Goal: Transaction & Acquisition: Book appointment/travel/reservation

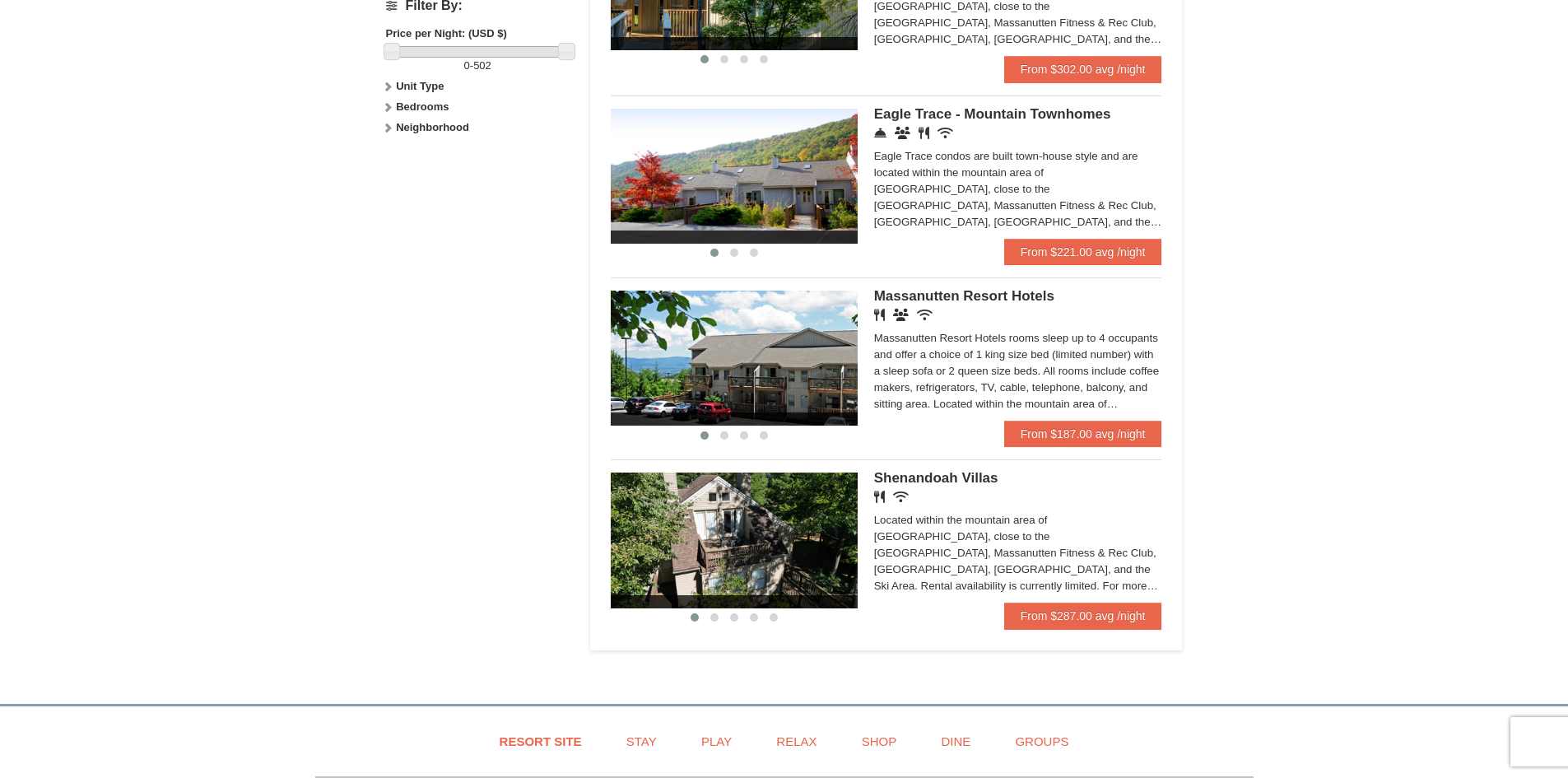
scroll to position [822, 0]
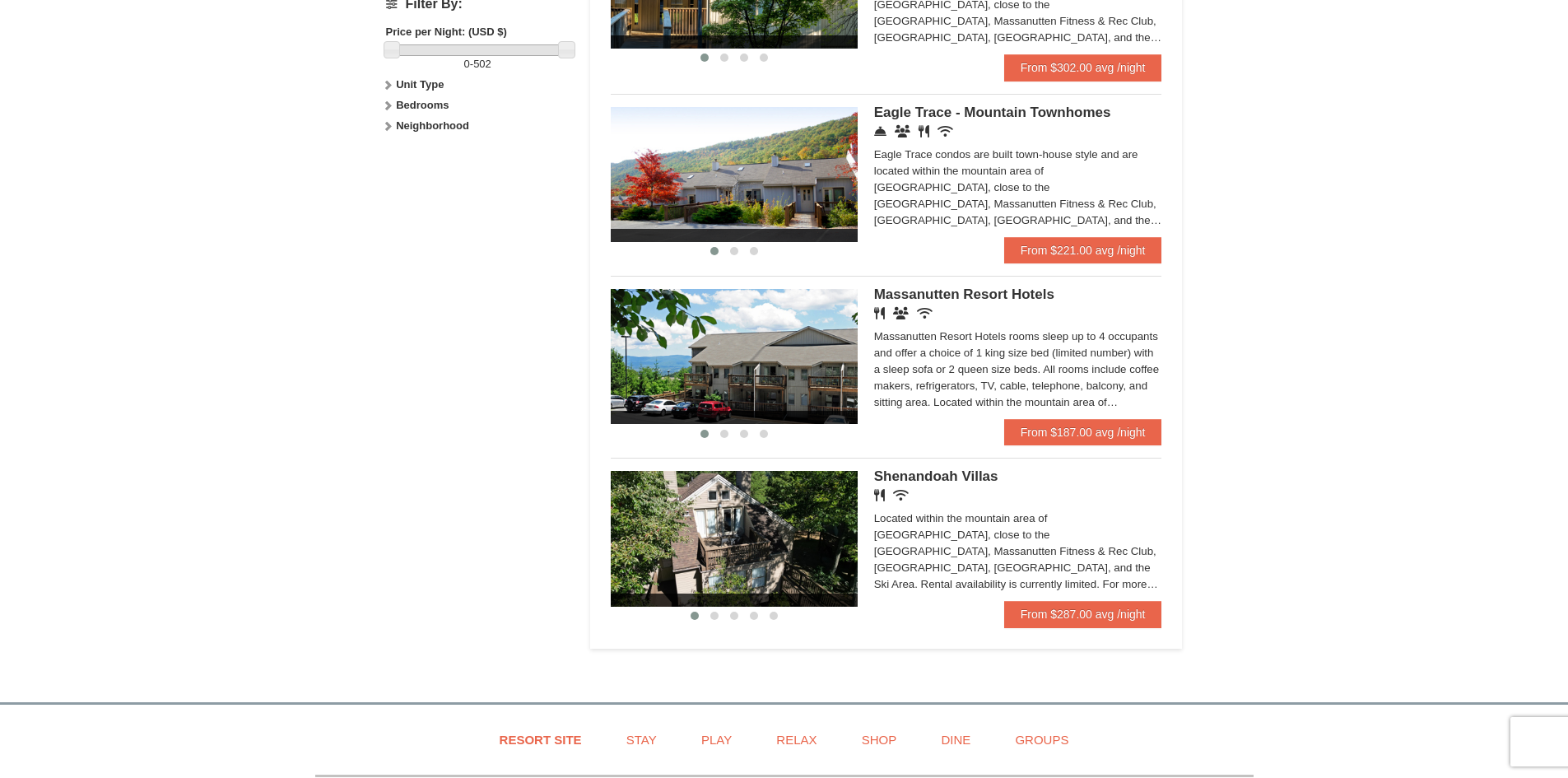
click at [918, 295] on span "Massanutten Resort Hotels" at bounding box center [964, 294] width 180 height 15
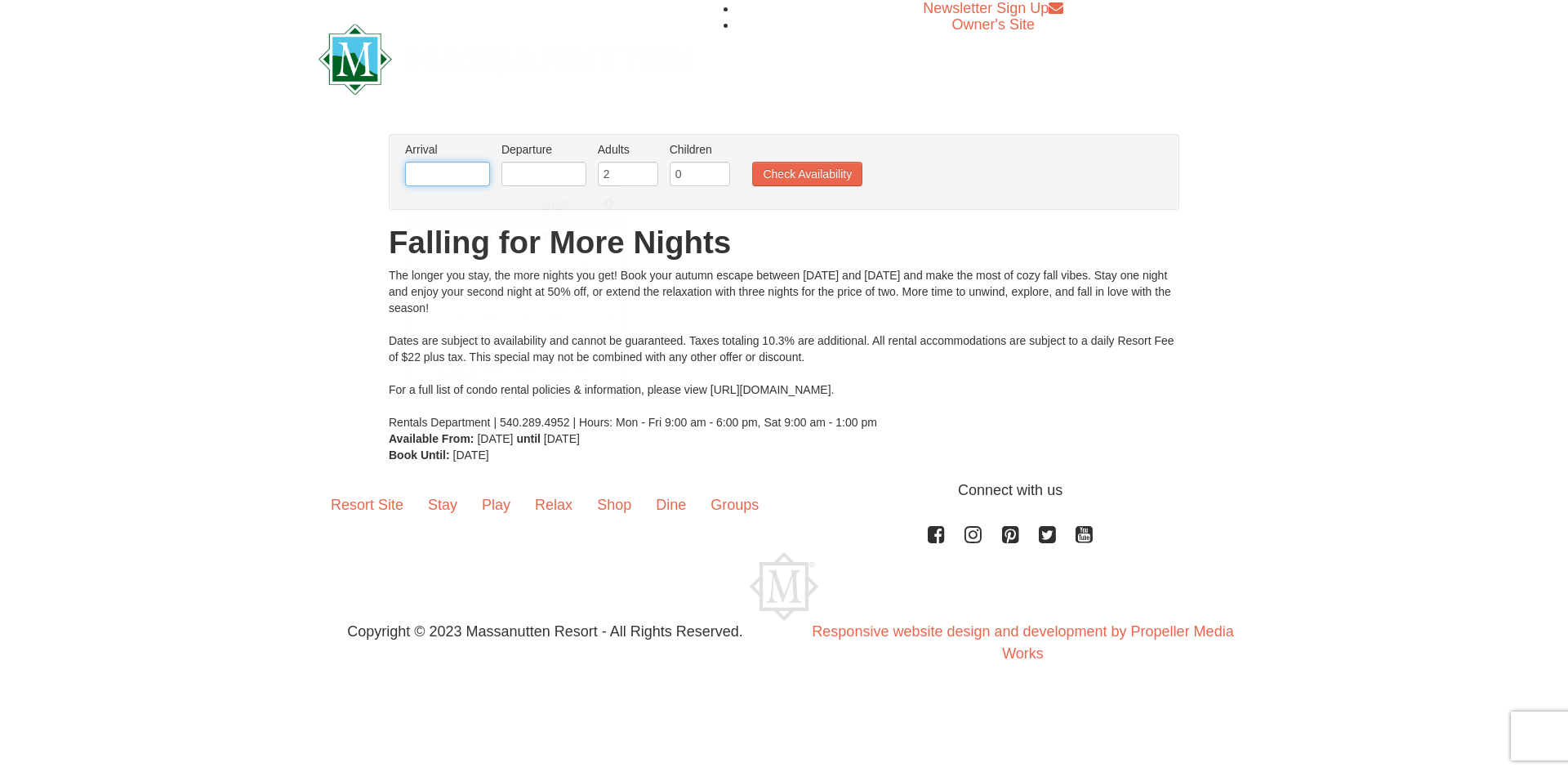
click at [455, 176] on input "text" at bounding box center [447, 175] width 85 height 25
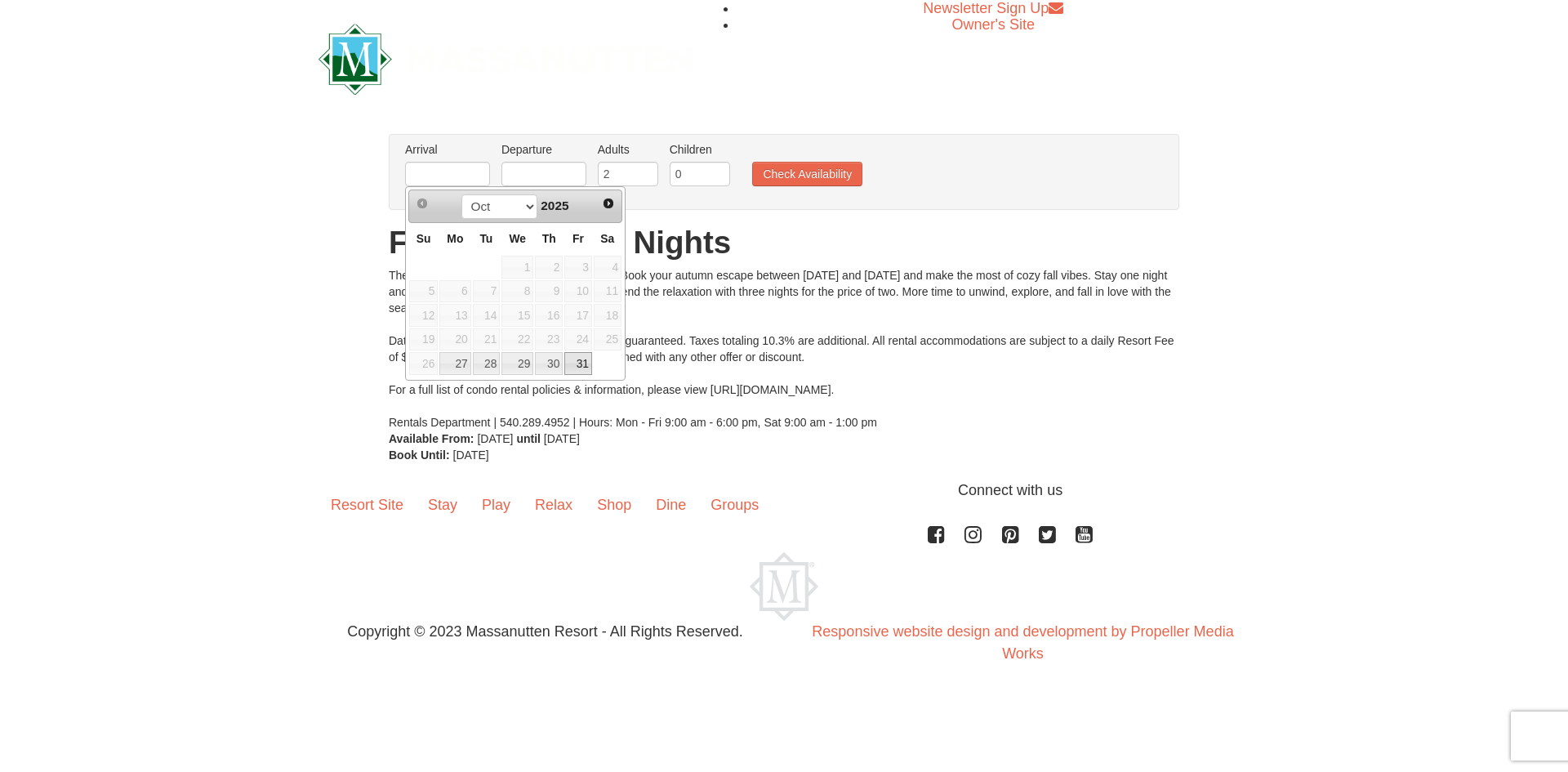
click at [573, 363] on link "31" at bounding box center [577, 363] width 28 height 23
type input "[DATE]"
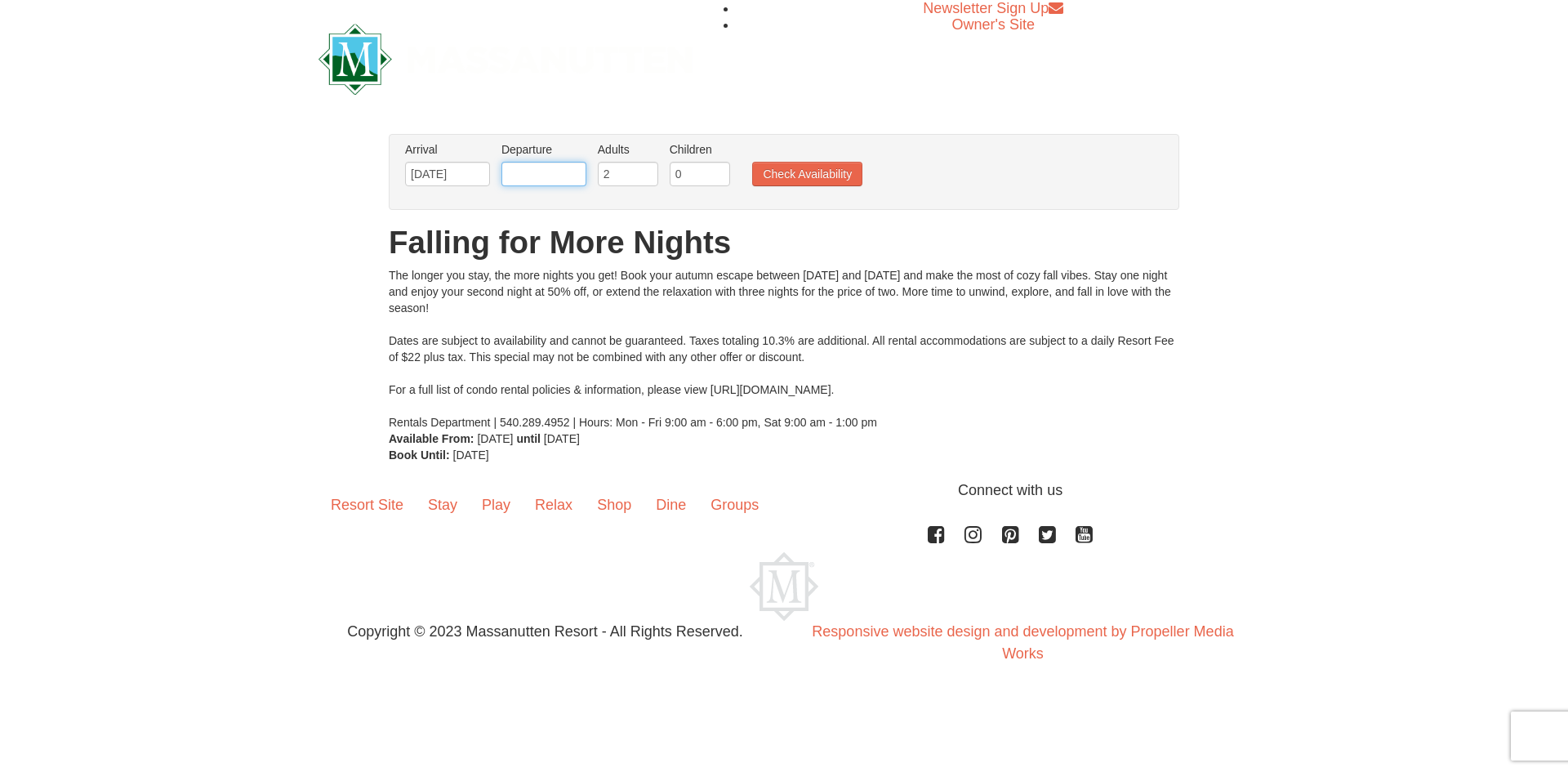
click at [535, 181] on input "text" at bounding box center [544, 175] width 85 height 25
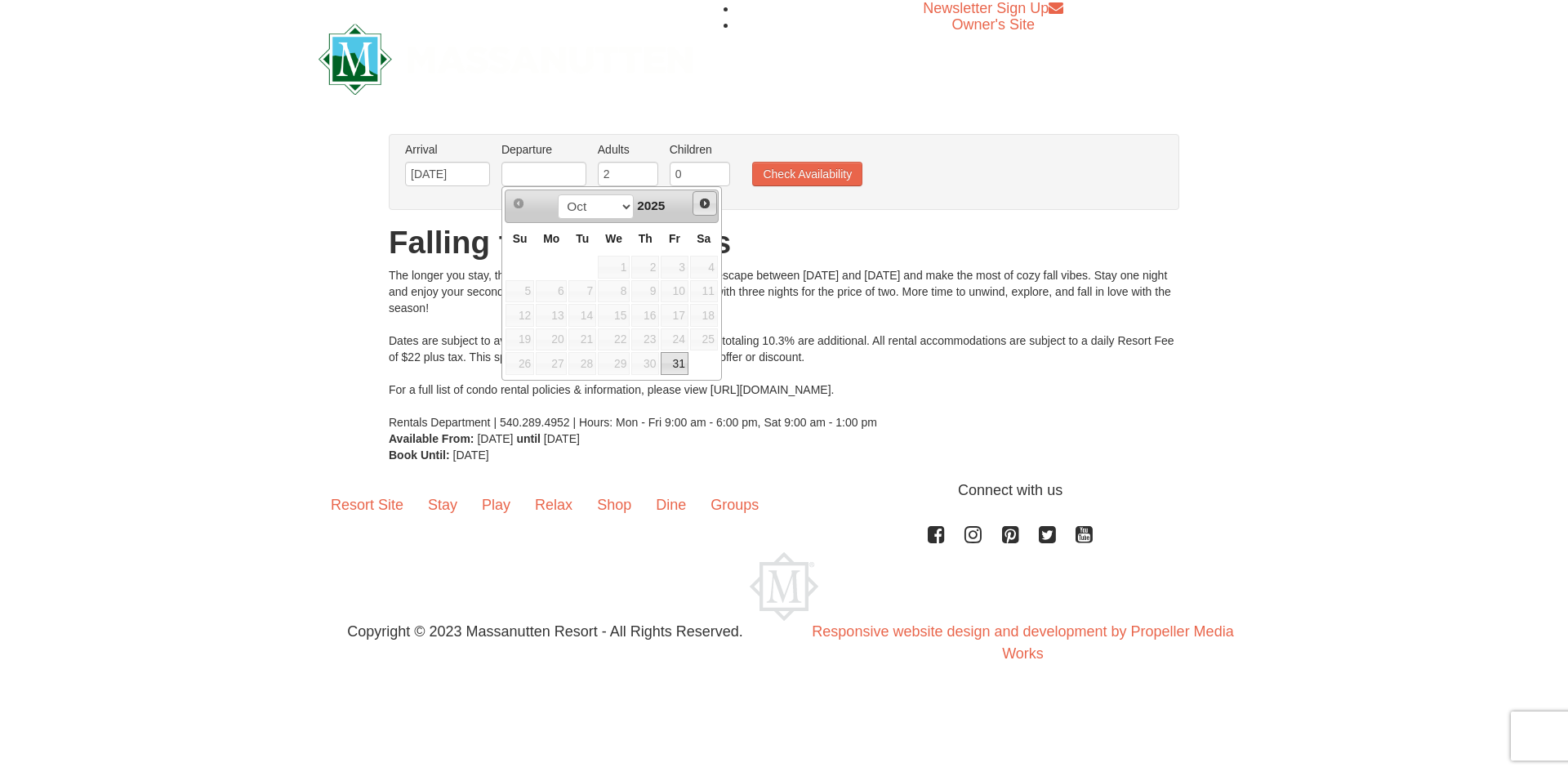
click at [705, 203] on span "Next" at bounding box center [705, 203] width 13 height 13
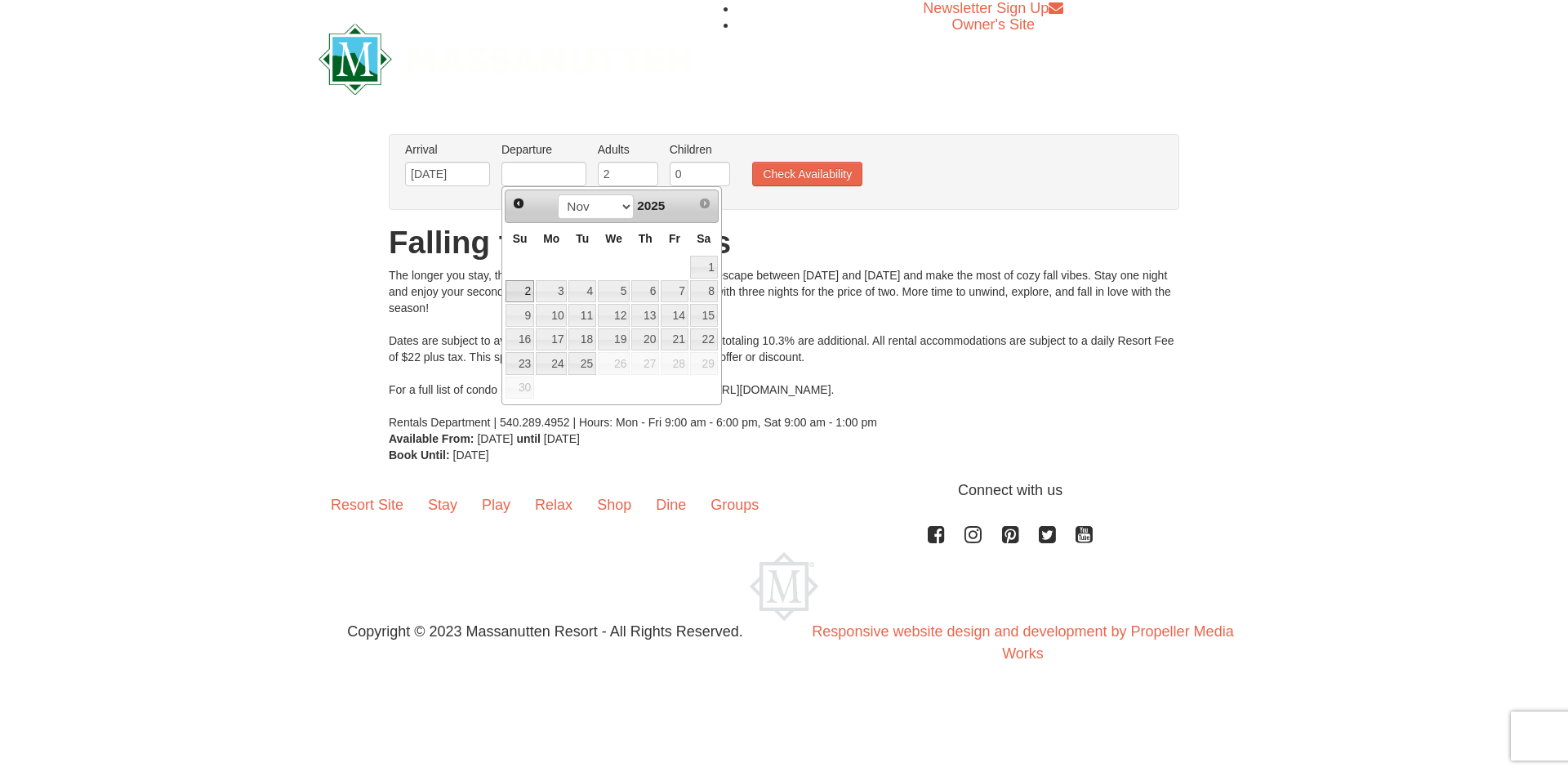
click at [517, 291] on link "2" at bounding box center [520, 292] width 29 height 23
type input "[DATE]"
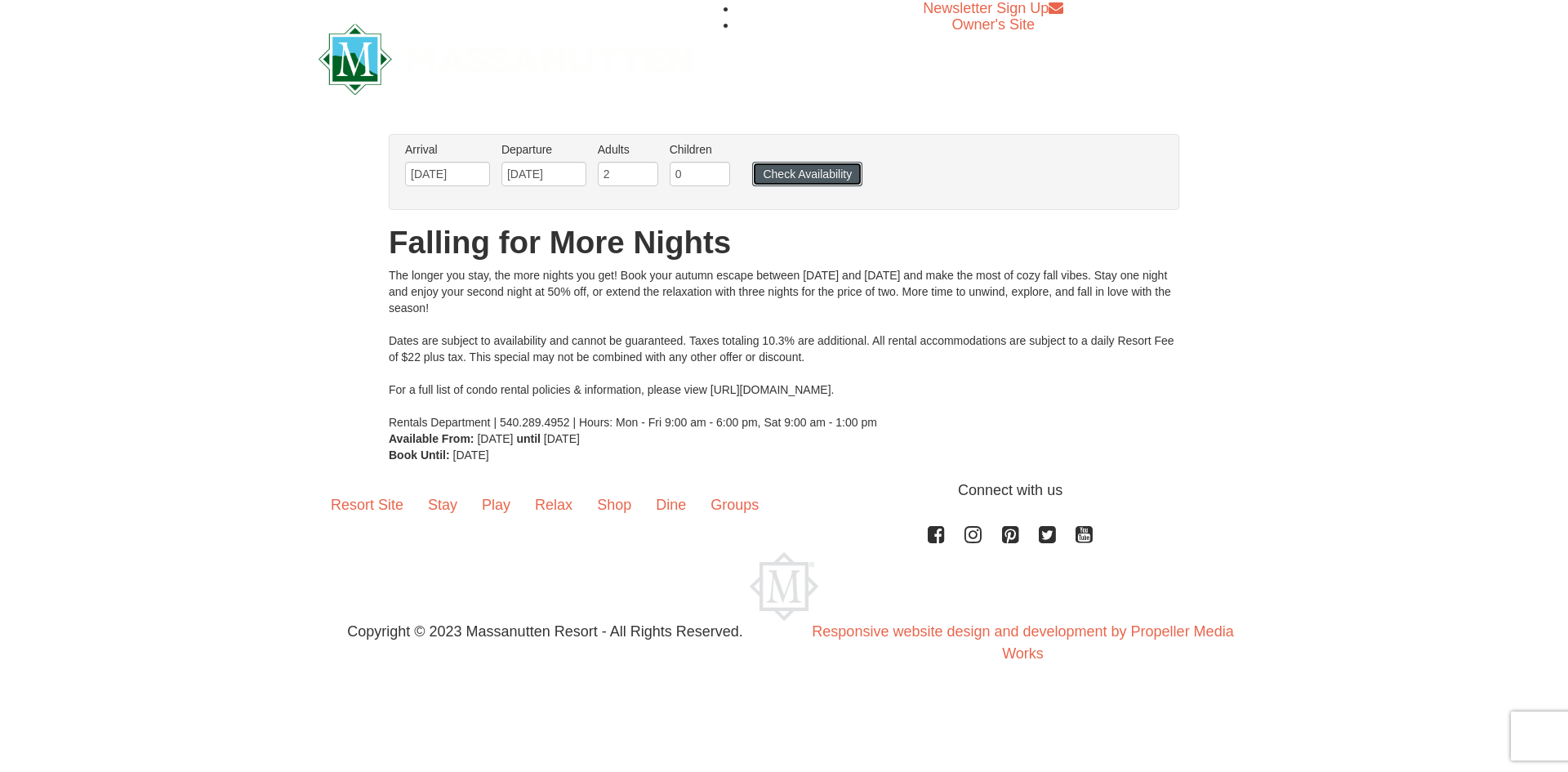
click at [778, 177] on button "Check Availability" at bounding box center [807, 175] width 110 height 25
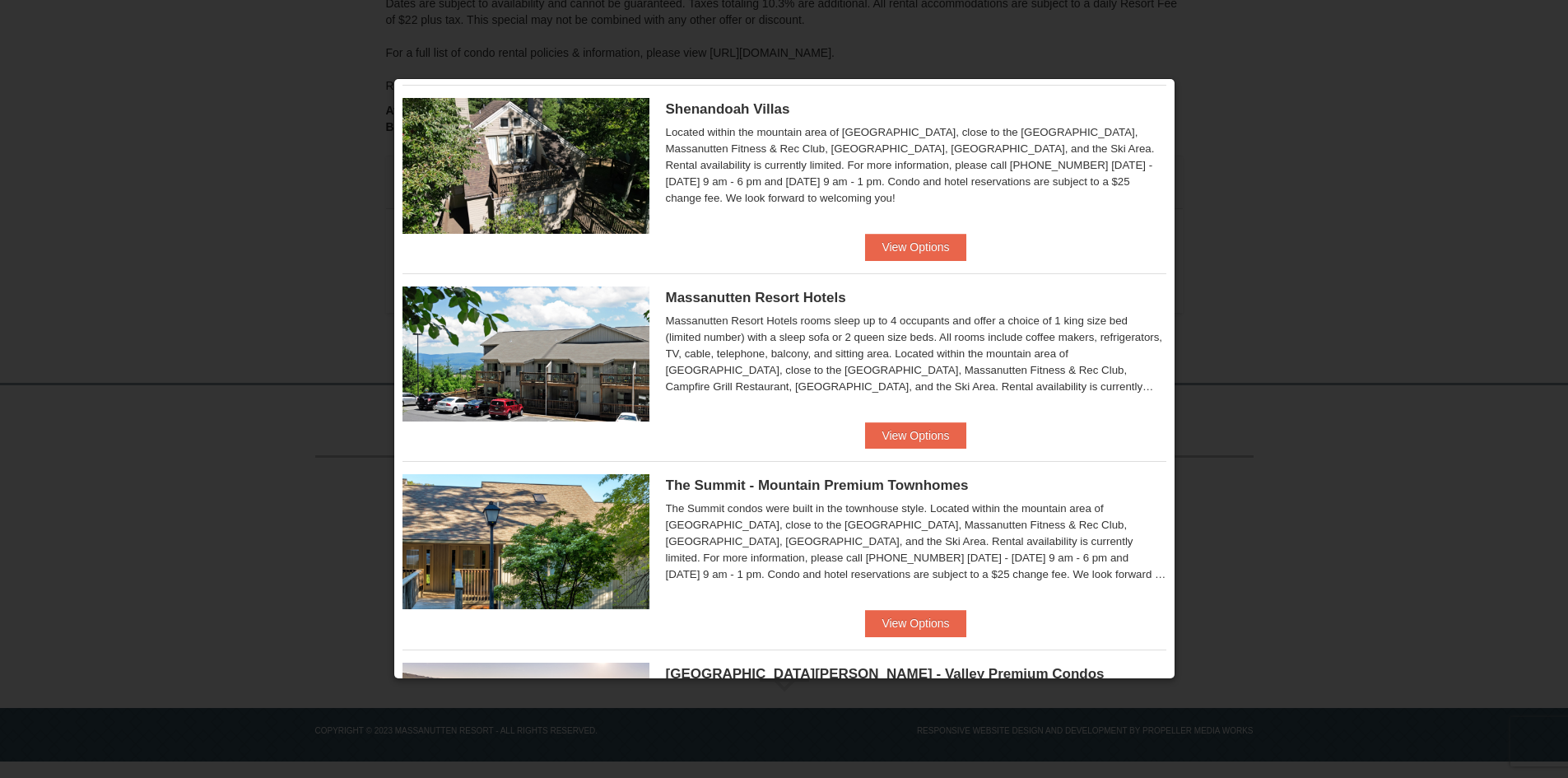
scroll to position [330, 0]
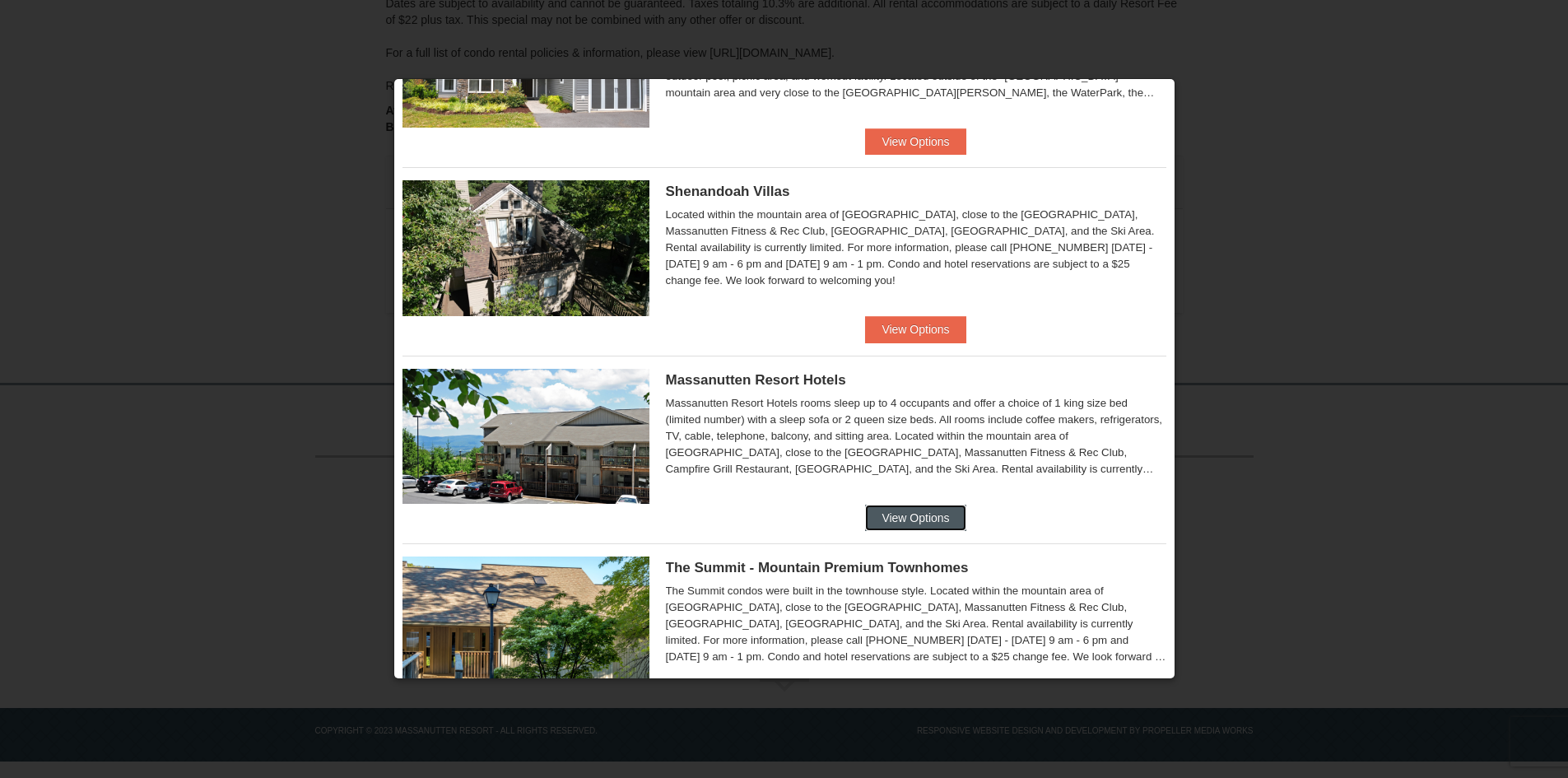
click at [900, 510] on button "View Options" at bounding box center [915, 517] width 101 height 26
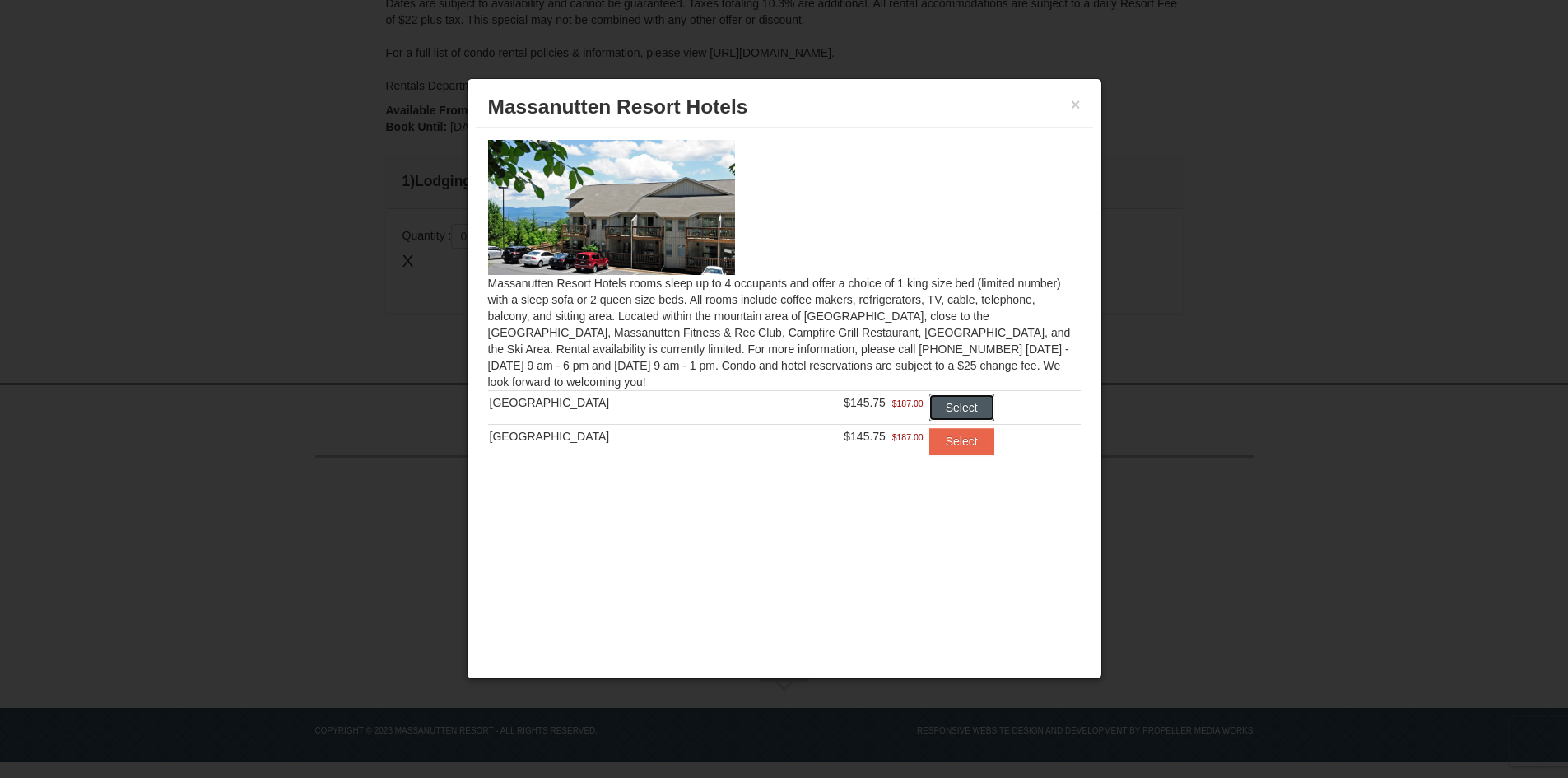
click at [950, 410] on button "Select" at bounding box center [961, 407] width 65 height 26
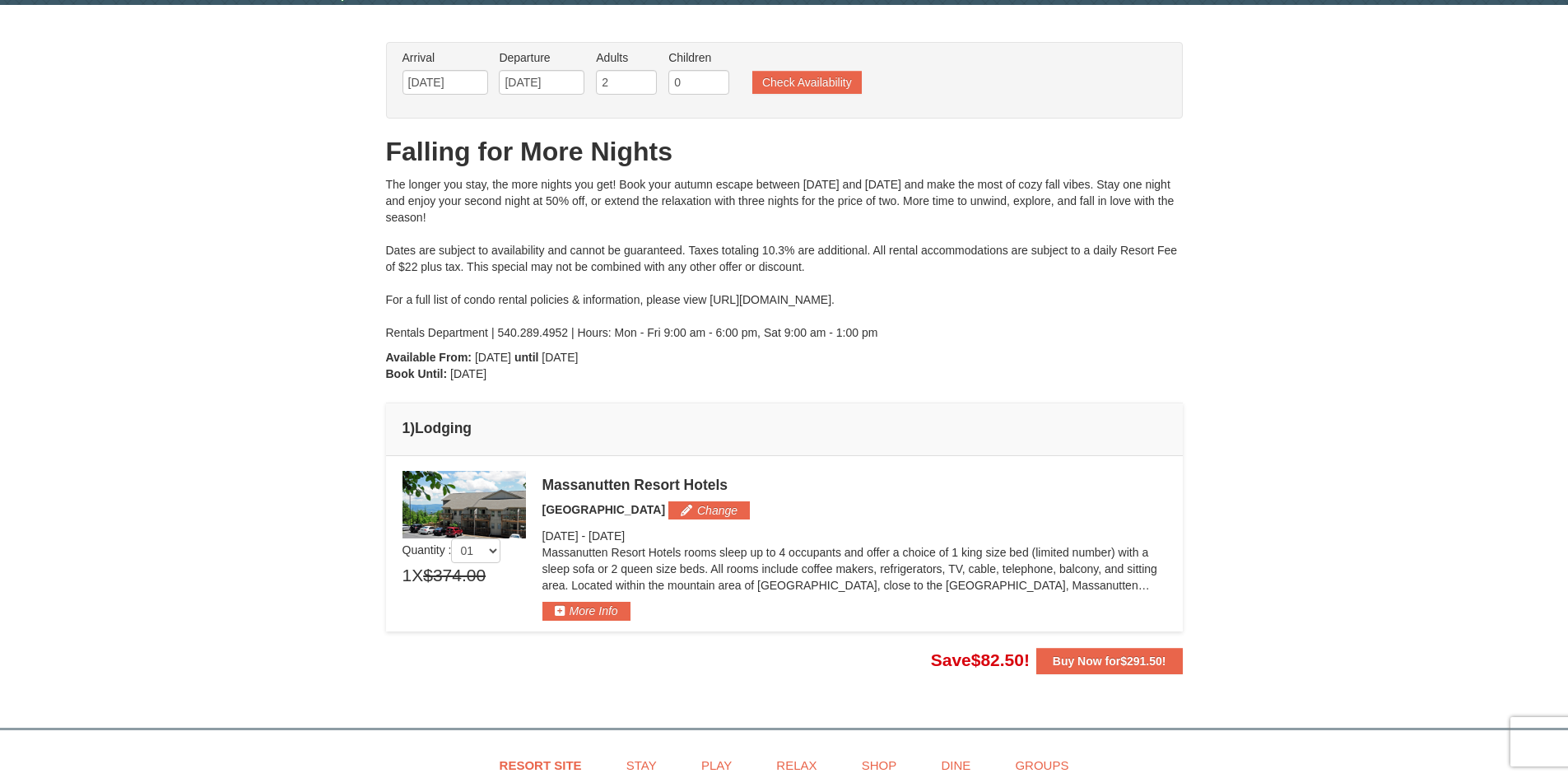
scroll to position [0, 0]
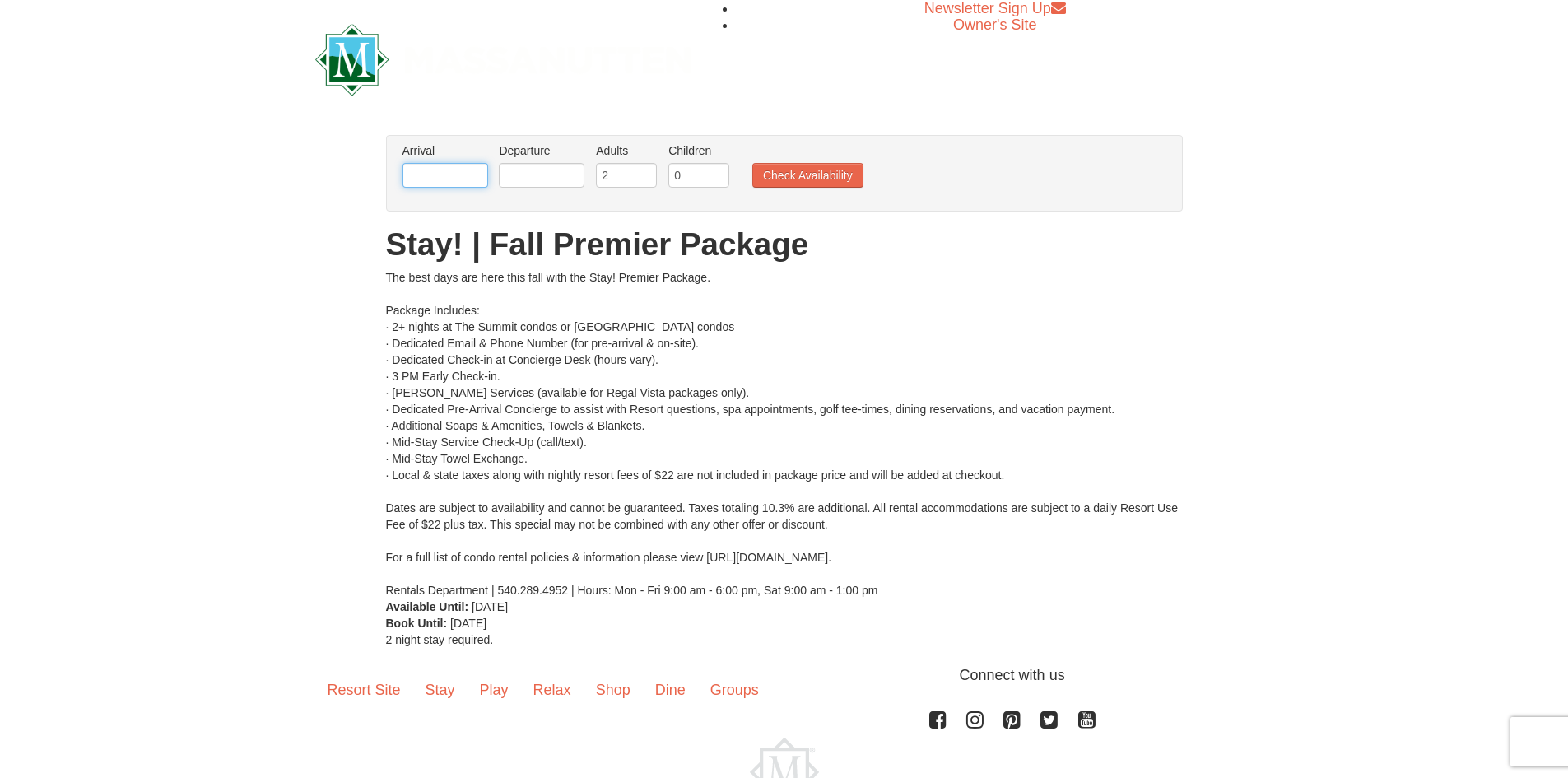
click at [455, 174] on input "text" at bounding box center [445, 176] width 86 height 25
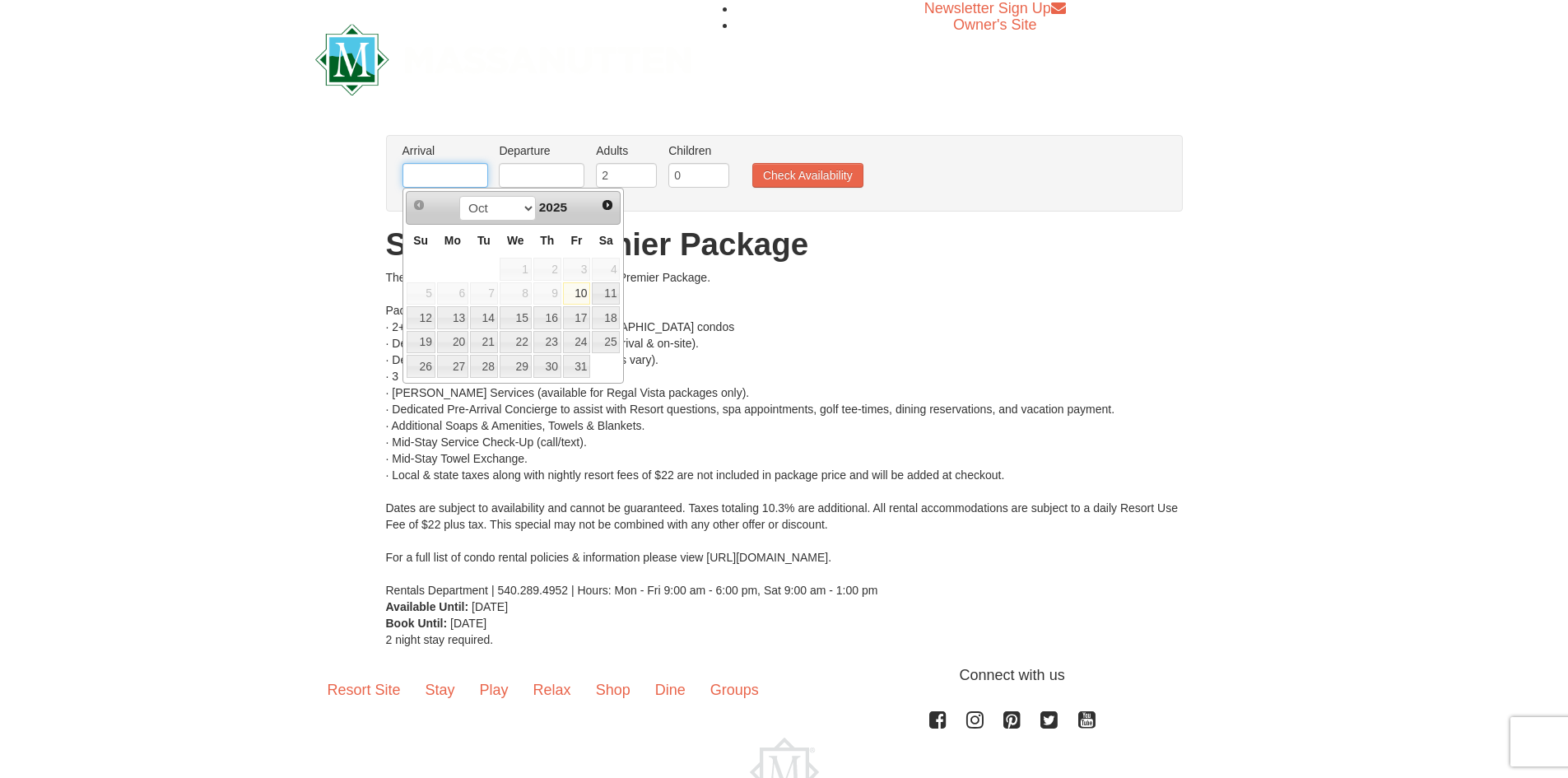
type input "[DATE]"
click at [552, 177] on input "text" at bounding box center [541, 176] width 86 height 25
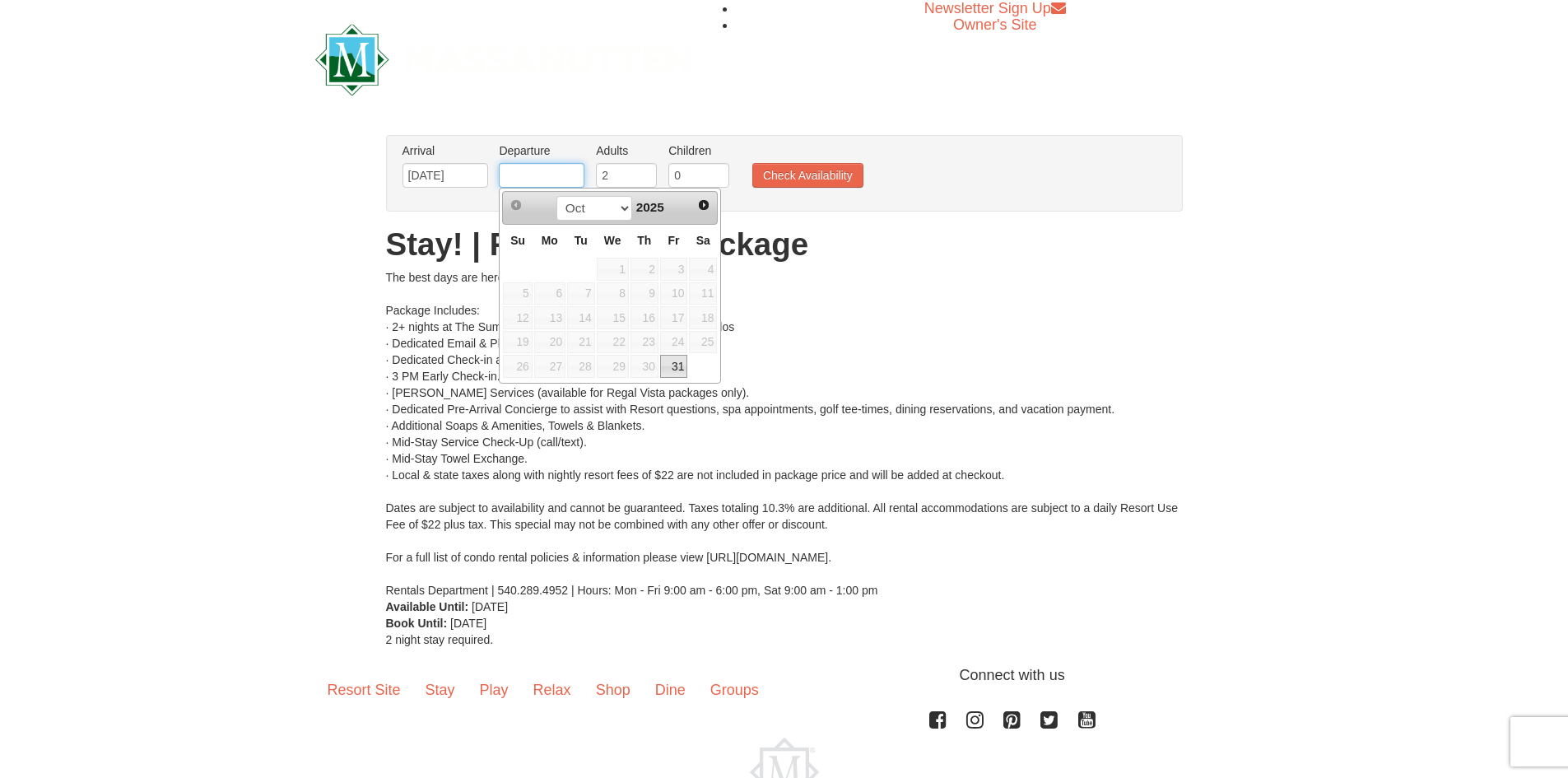
type input "[DATE]"
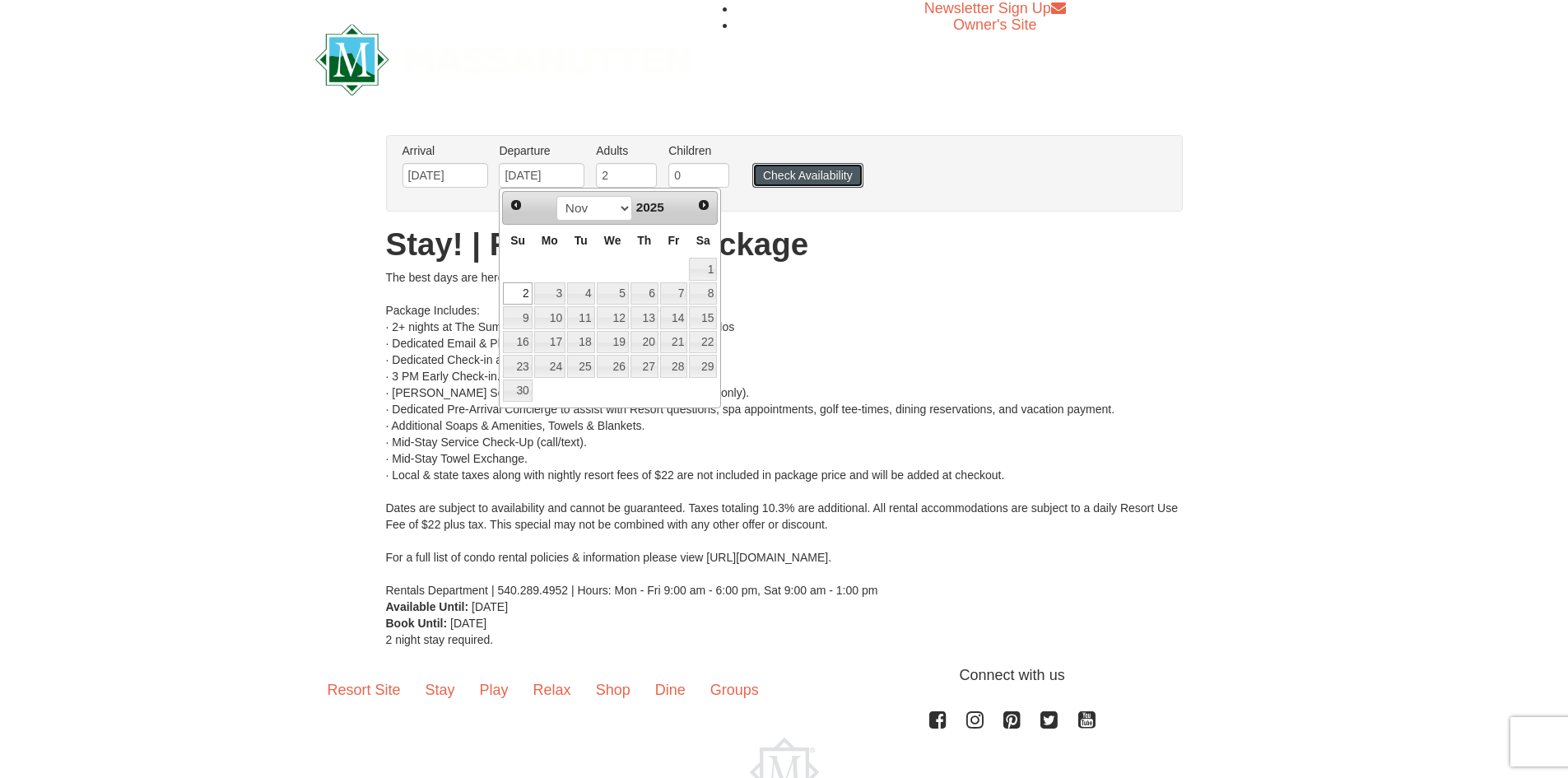
click at [828, 180] on button "Check Availability" at bounding box center [807, 176] width 111 height 25
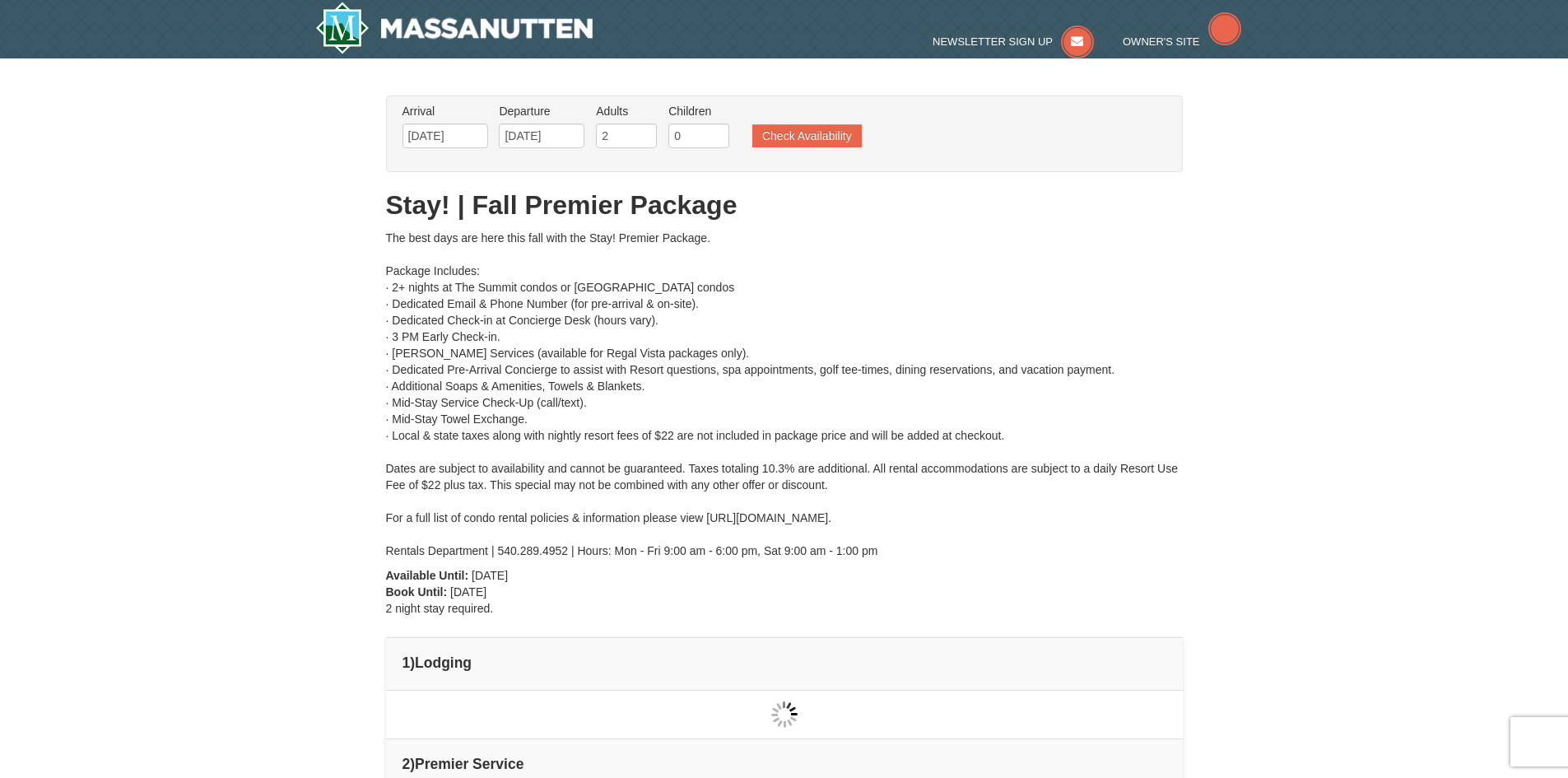
type input "[DATE]"
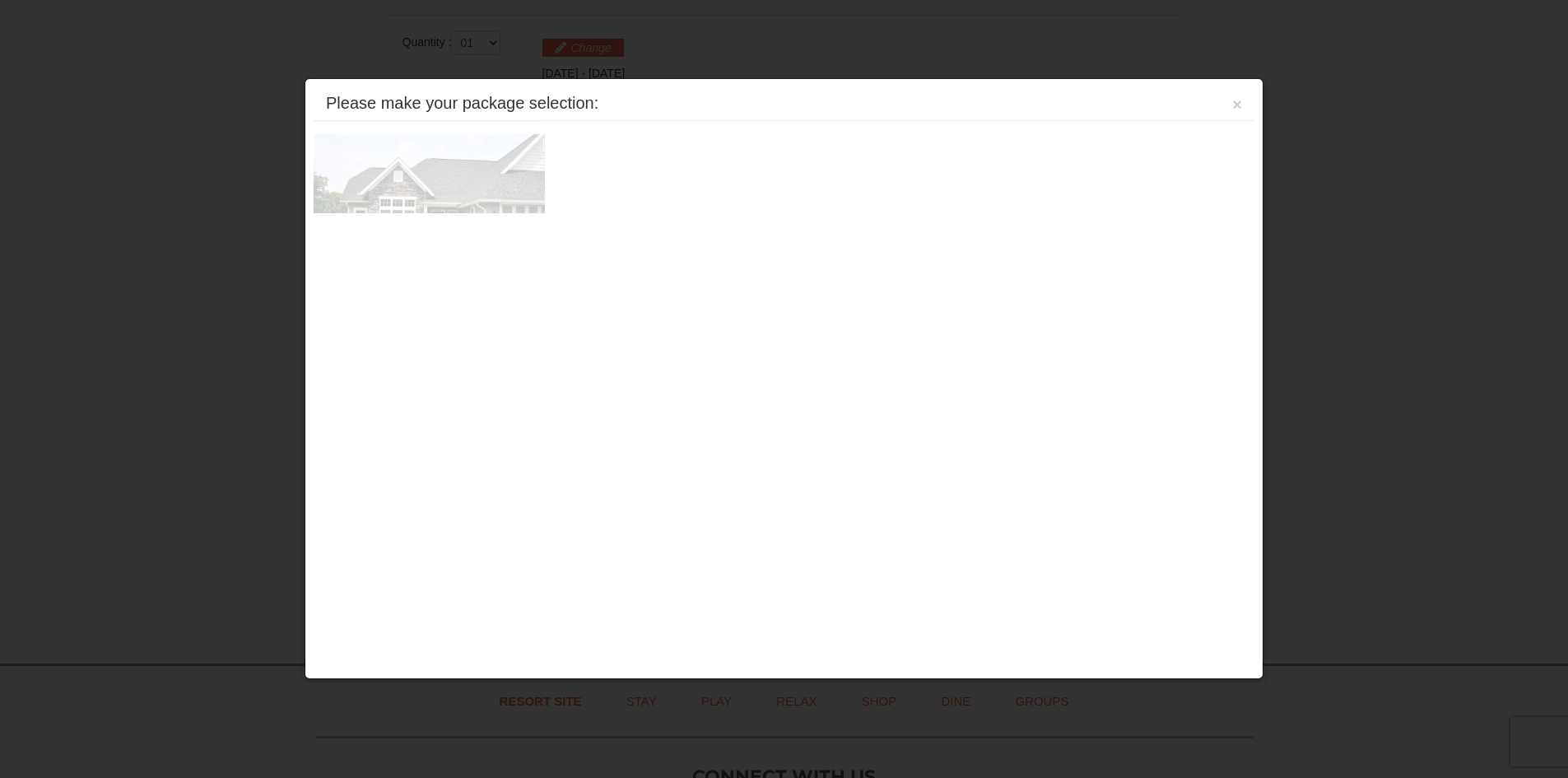
scroll to position [701, 0]
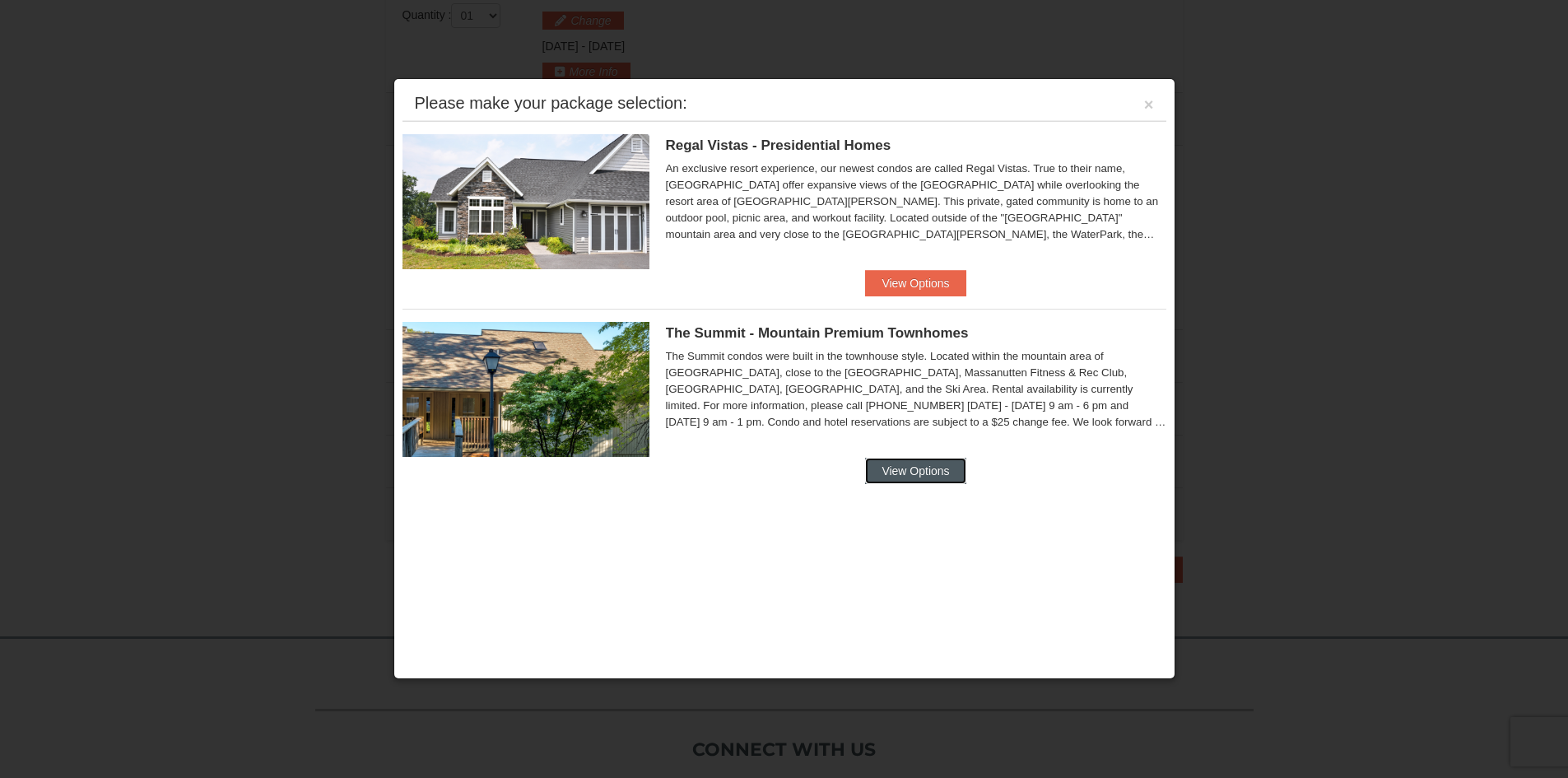
click at [888, 474] on button "View Options" at bounding box center [915, 470] width 101 height 26
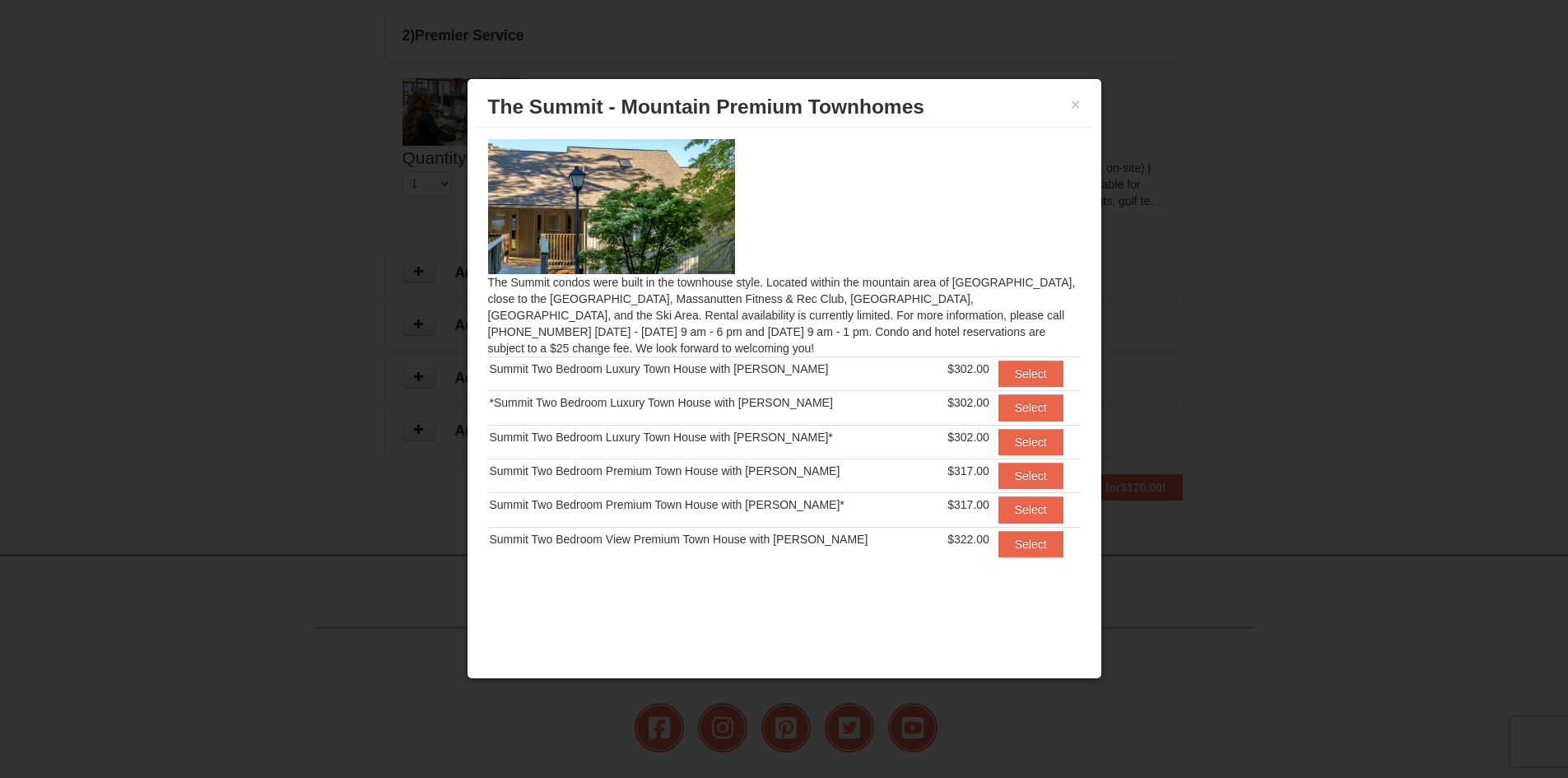
scroll to position [0, 0]
click at [1000, 377] on button "Select" at bounding box center [1031, 374] width 65 height 26
